Goal: Information Seeking & Learning: Learn about a topic

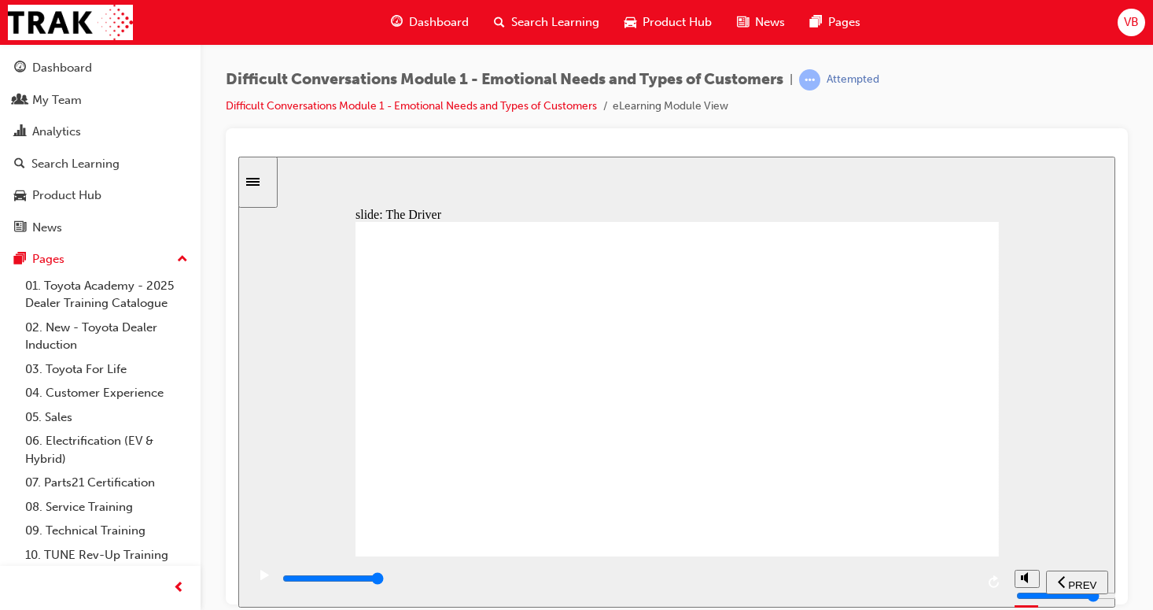
type input "11600"
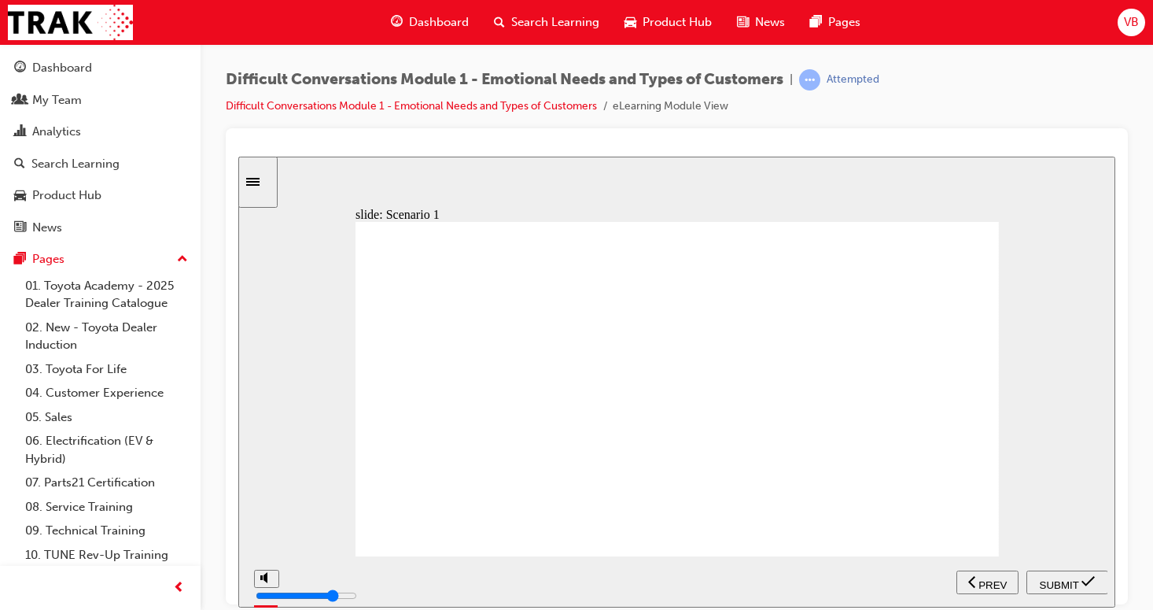
radio input "true"
click at [1065, 578] on span "SUBMIT" at bounding box center [1059, 584] width 39 height 12
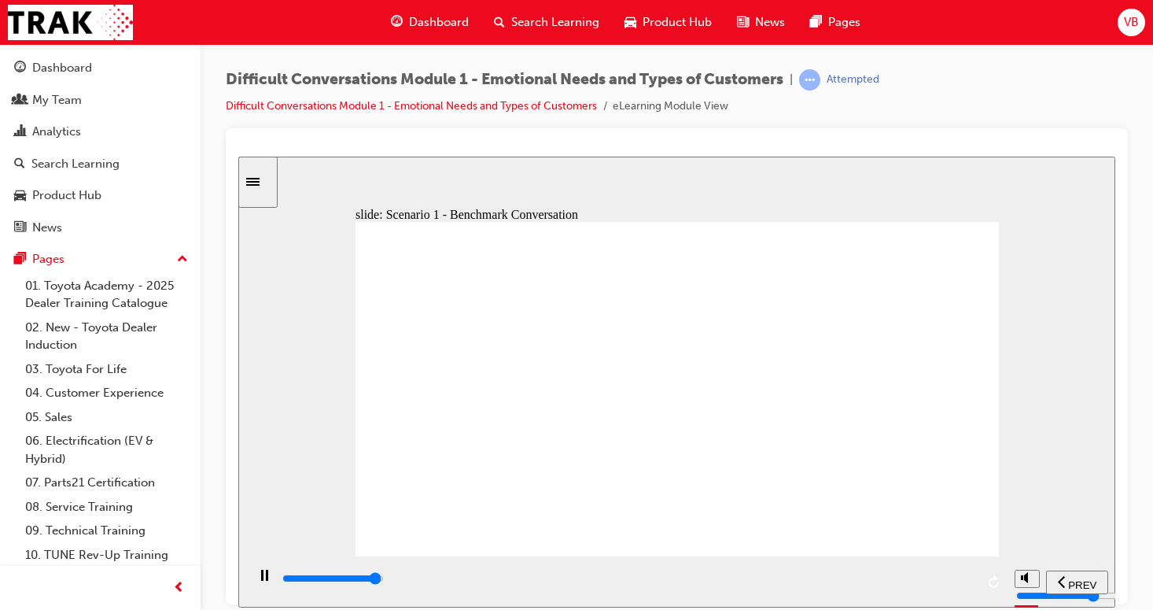
type input "41500"
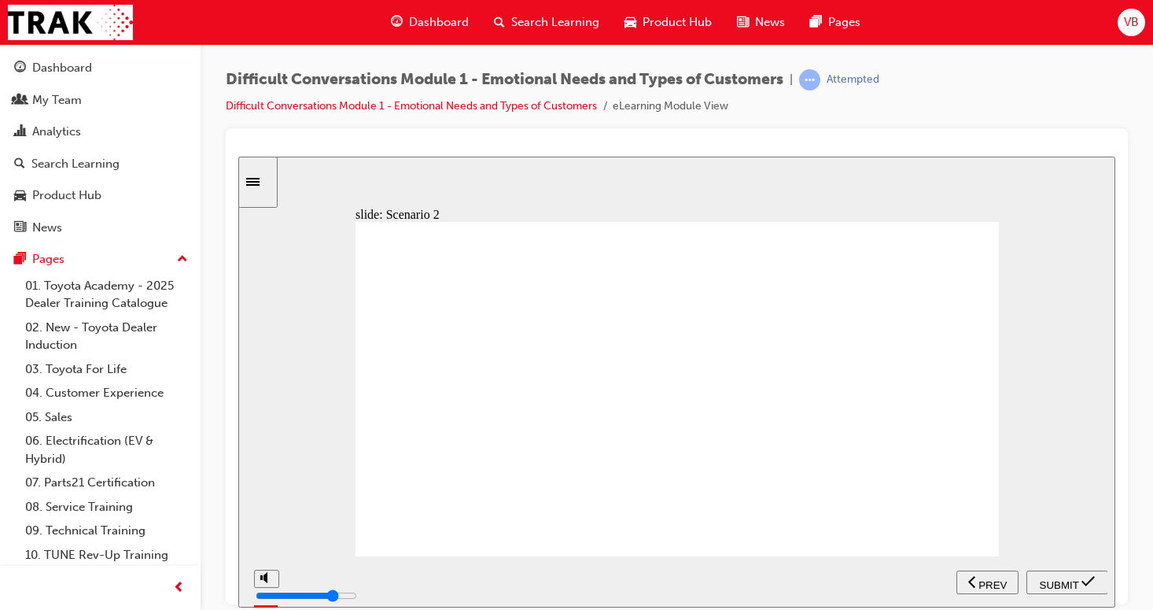
radio input "true"
click at [1069, 578] on span "SUBMIT" at bounding box center [1059, 584] width 39 height 12
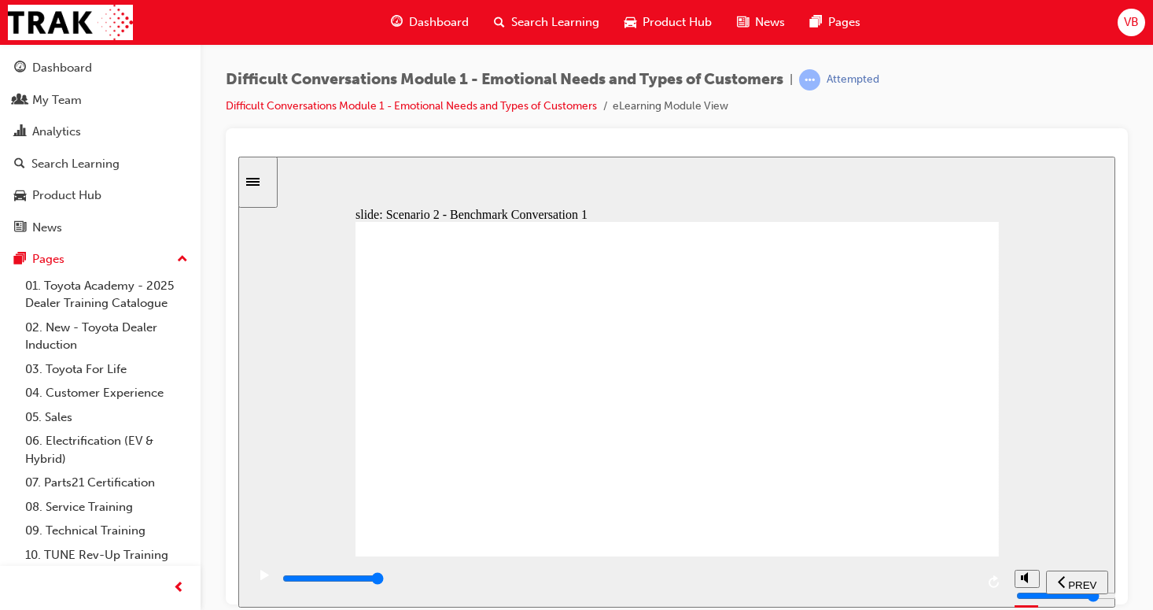
type input "15000"
